Goal: Task Accomplishment & Management: Manage account settings

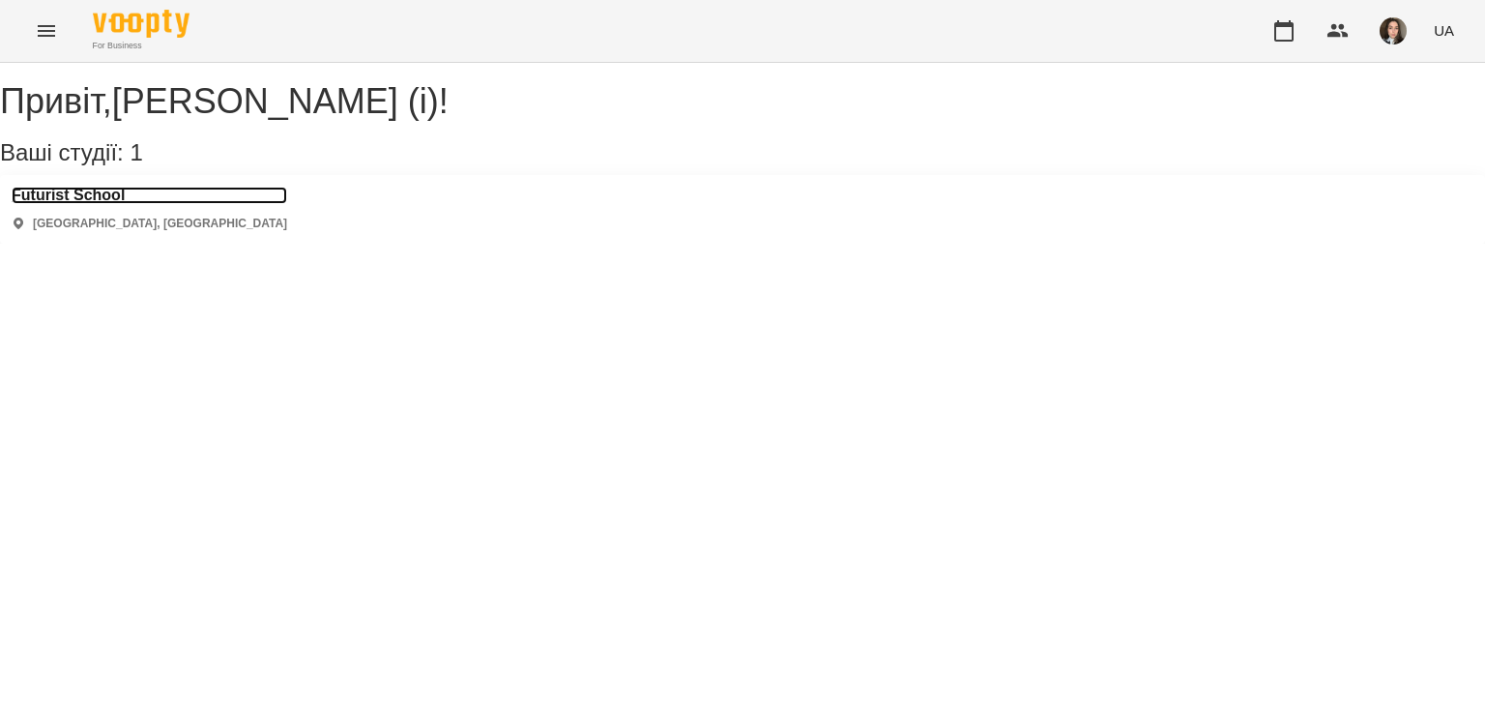
click at [122, 204] on h3 "Futurist School" at bounding box center [149, 195] width 275 height 17
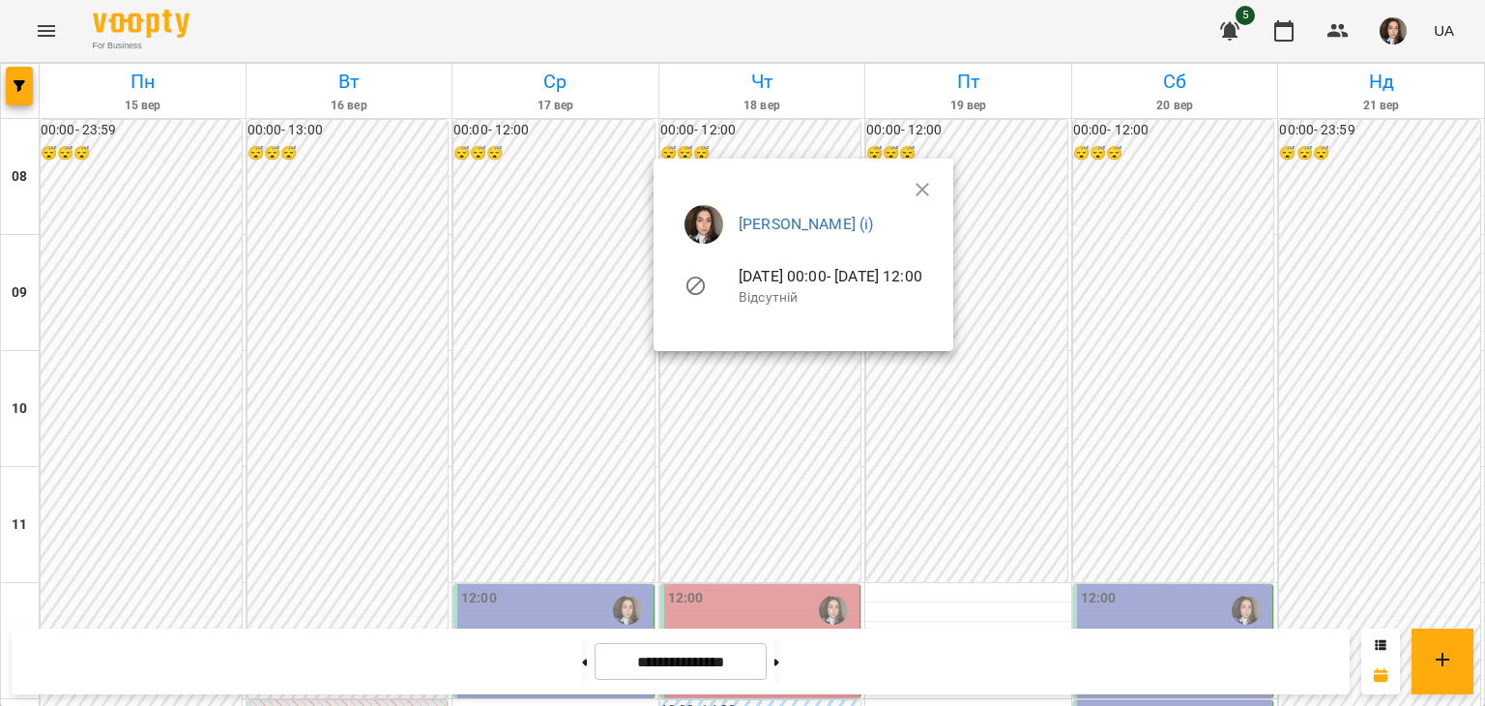
drag, startPoint x: 679, startPoint y: 25, endPoint x: 555, endPoint y: 473, distance: 464.3
click at [555, 473] on div at bounding box center [742, 353] width 1485 height 706
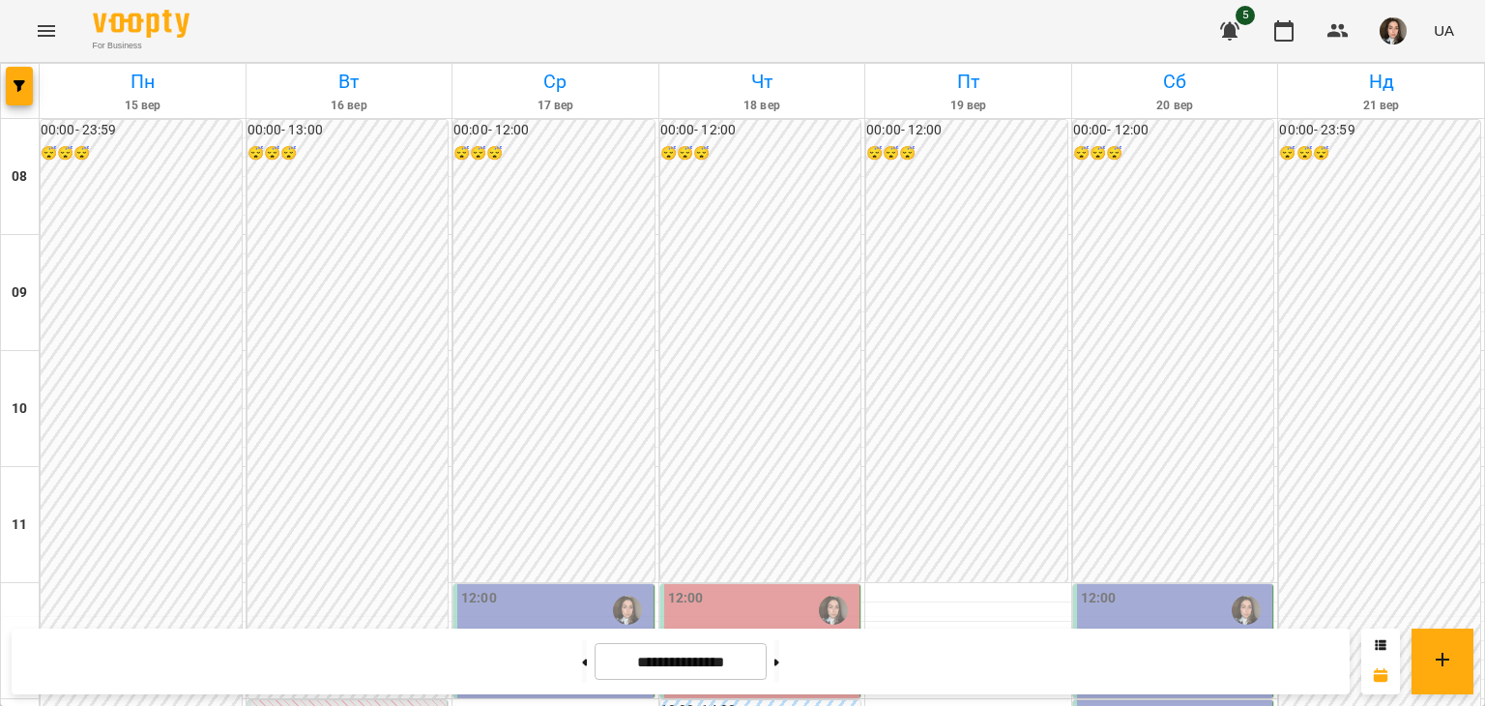
scroll to position [384, 0]
click at [516, 588] on div "12:00" at bounding box center [555, 610] width 188 height 44
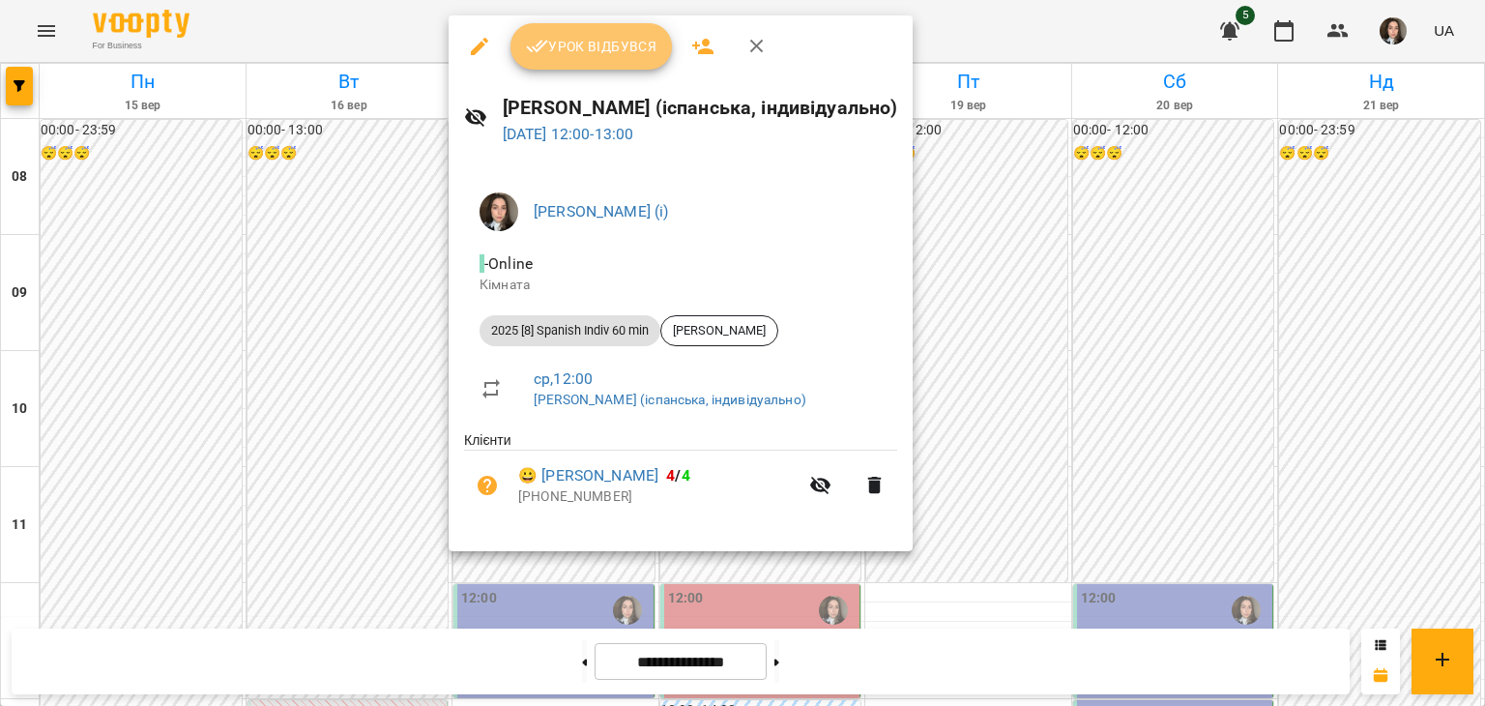
click at [616, 39] on span "Урок відбувся" at bounding box center [591, 46] width 131 height 23
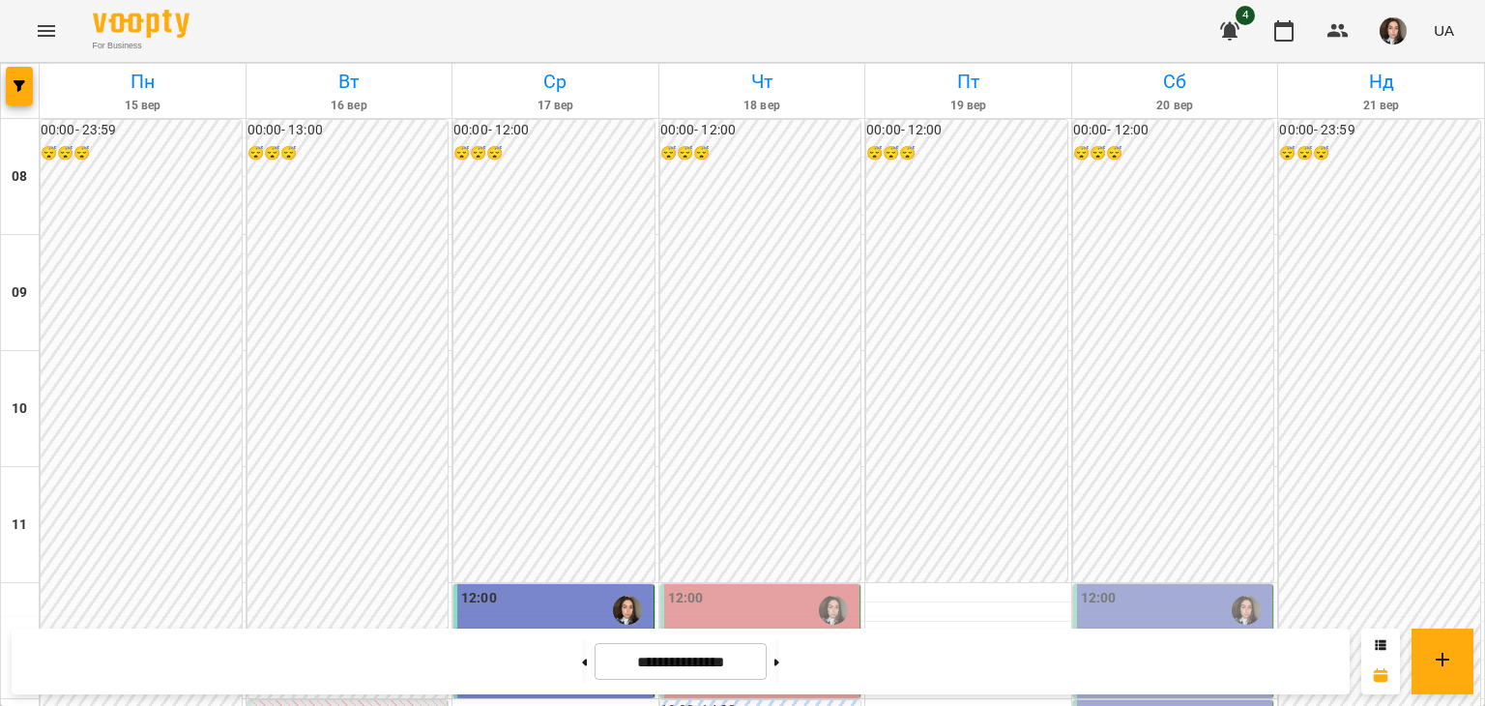
scroll to position [525, 0]
